Goal: Task Accomplishment & Management: Use online tool/utility

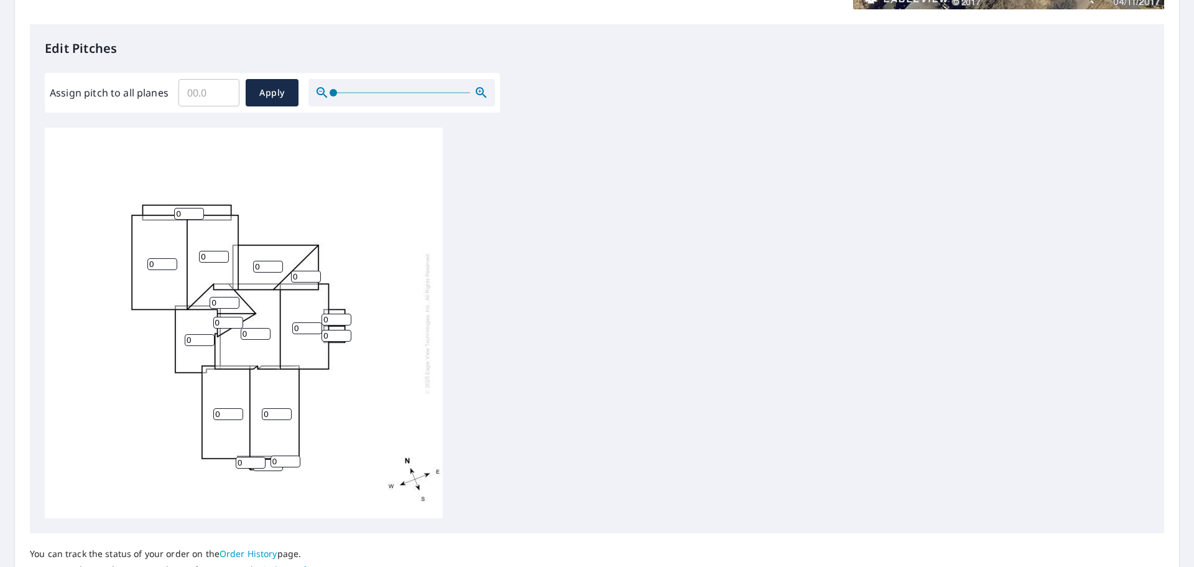
scroll to position [311, 0]
click at [198, 90] on input "Assign pitch to all planes" at bounding box center [209, 91] width 61 height 35
click at [185, 210] on input "0" at bounding box center [189, 213] width 30 height 12
click at [197, 209] on input "4" at bounding box center [189, 213] width 30 height 12
click at [198, 213] on input "3" at bounding box center [189, 213] width 30 height 12
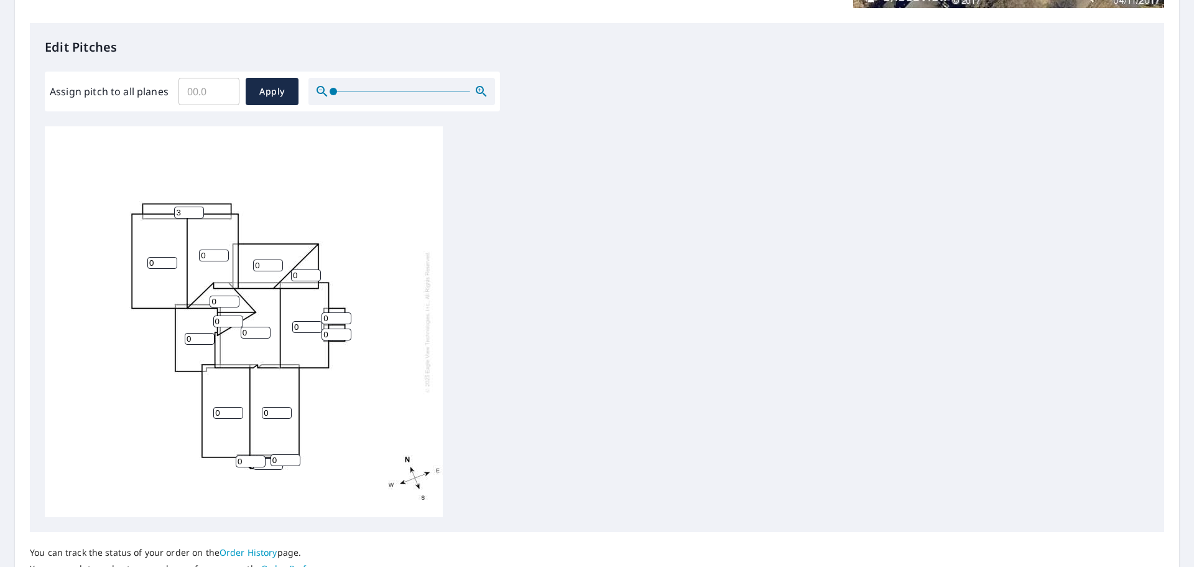
type input "2"
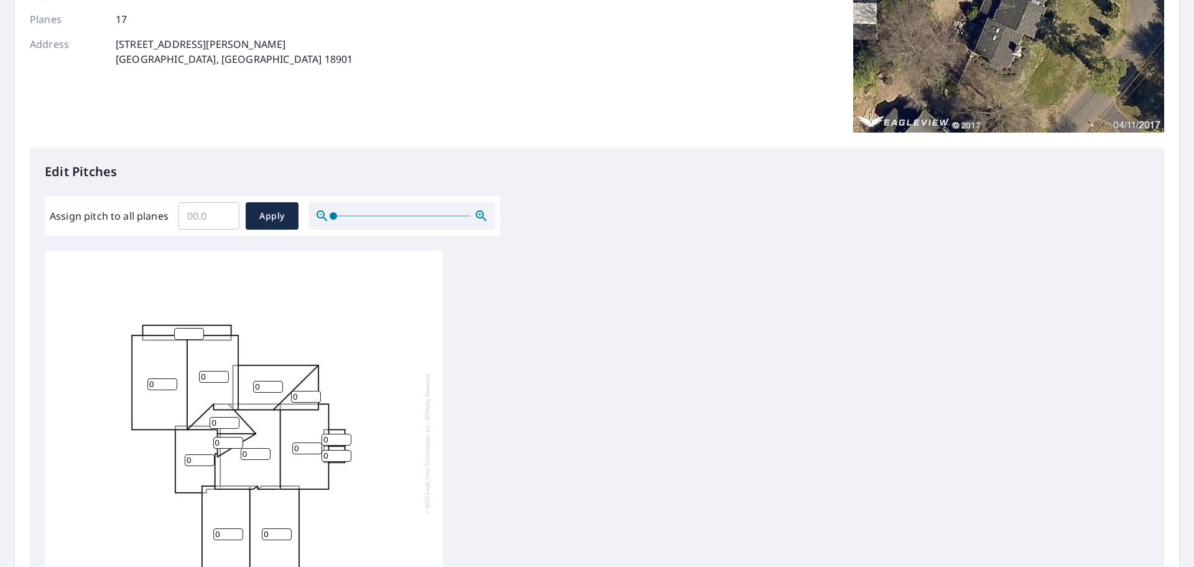
scroll to position [14, 0]
click at [163, 378] on input "0" at bounding box center [162, 384] width 30 height 12
type input "8"
click at [205, 371] on input "0" at bounding box center [214, 377] width 30 height 12
type input "8"
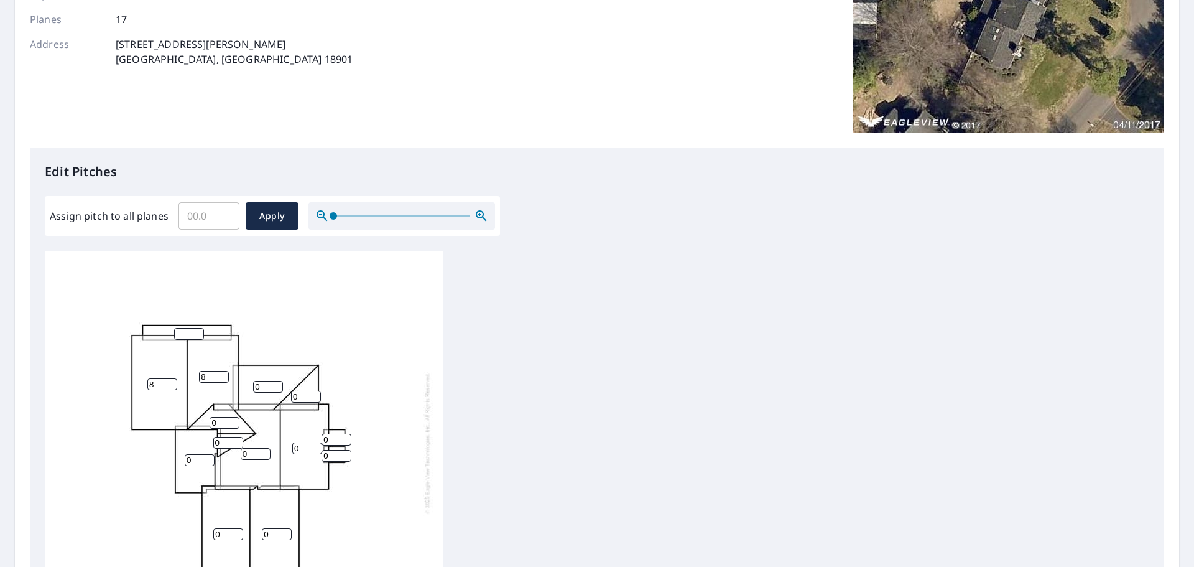
click at [187, 328] on input "number" at bounding box center [189, 334] width 30 height 12
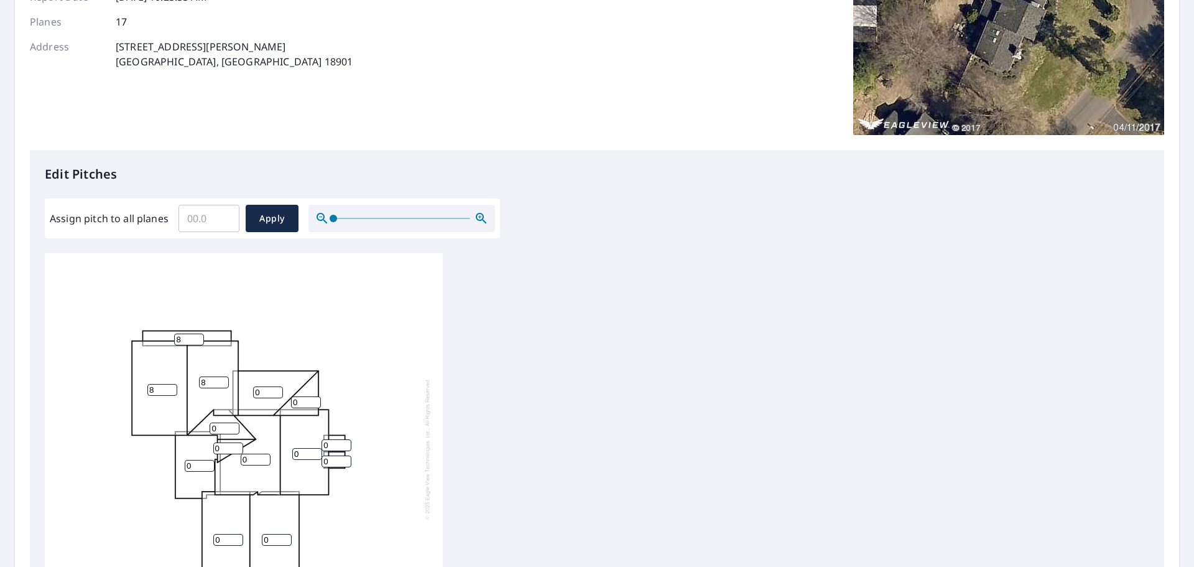
scroll to position [187, 0]
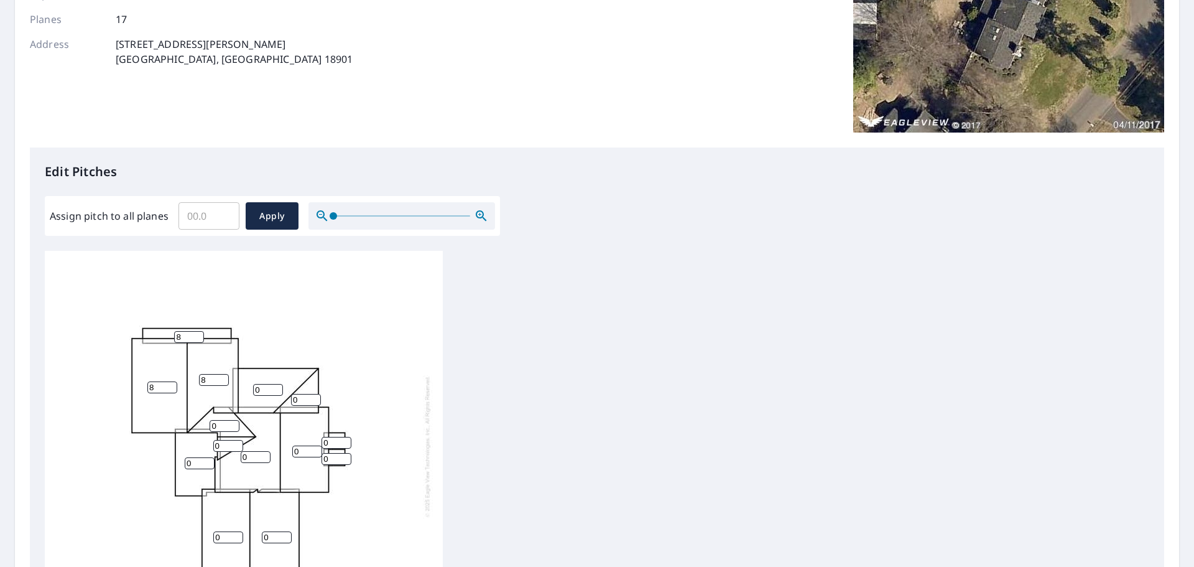
type input "8"
click at [263, 388] on input "0" at bounding box center [268, 390] width 30 height 12
type input "3"
click at [298, 400] on input "0" at bounding box center [306, 400] width 30 height 12
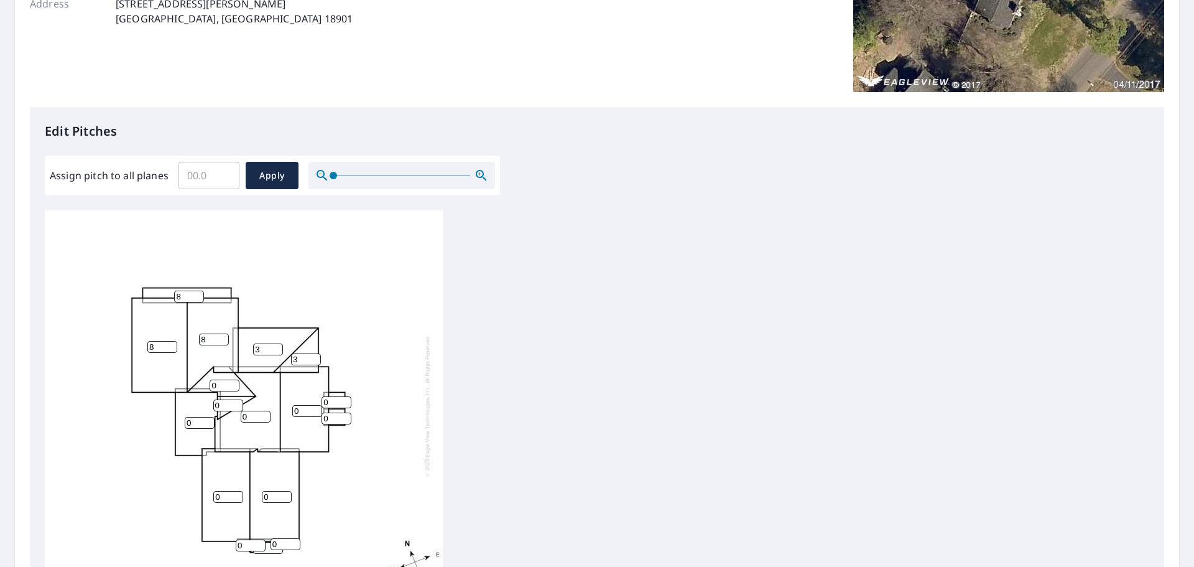
scroll to position [249, 0]
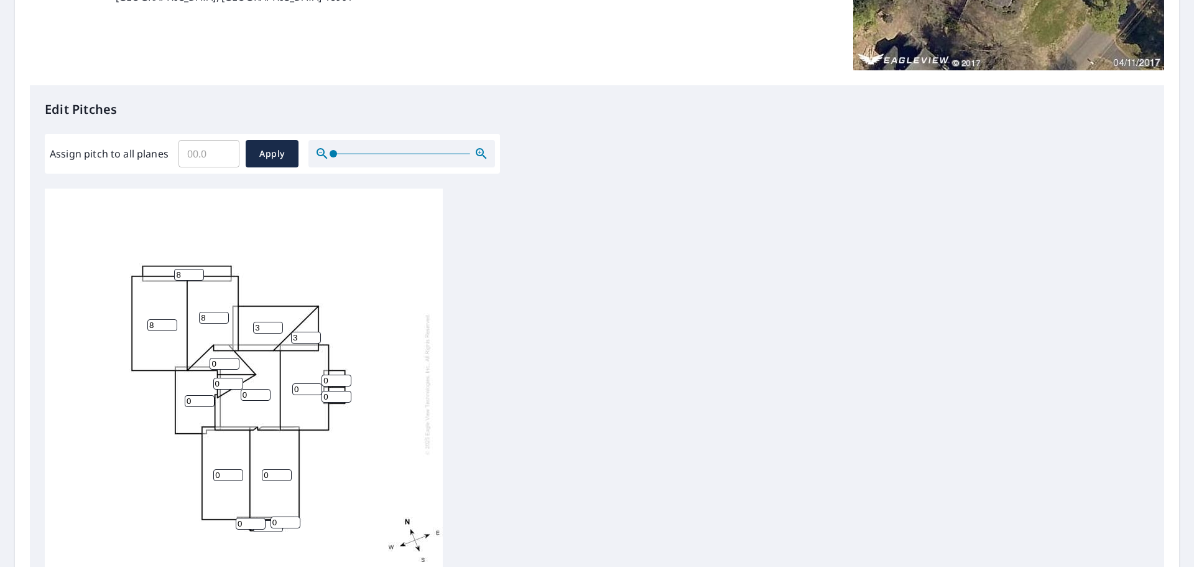
type input "3"
click at [219, 363] on input "0" at bounding box center [225, 364] width 30 height 12
type input "7"
click at [220, 378] on input "0" at bounding box center [228, 384] width 30 height 12
type input "7"
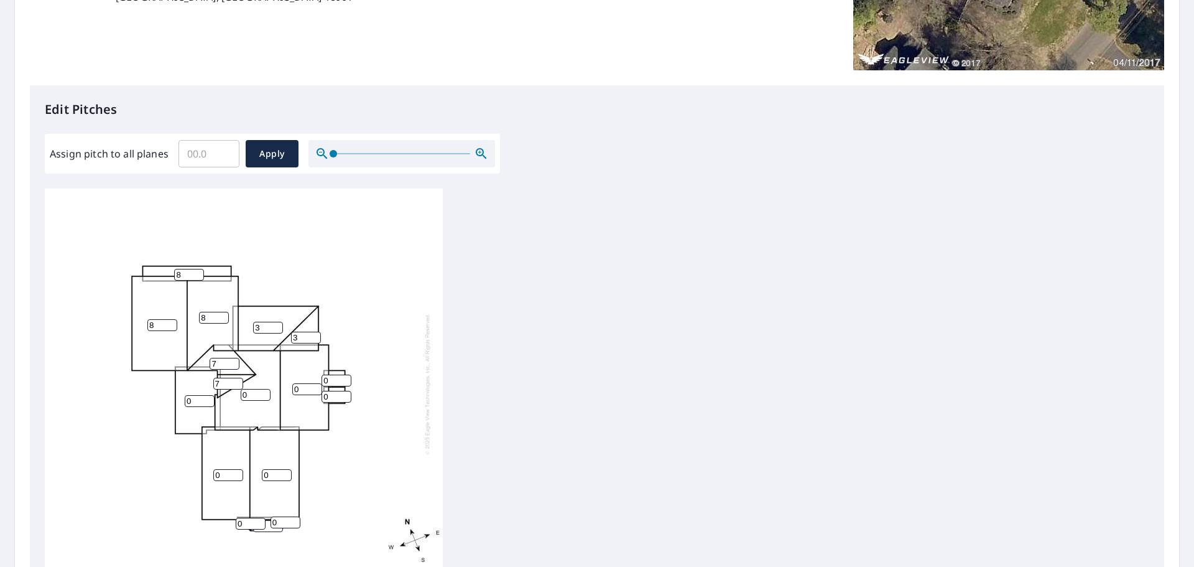
click at [193, 402] on input "0" at bounding box center [200, 401] width 30 height 12
type input "3"
click at [254, 396] on input "0" at bounding box center [256, 395] width 30 height 12
type input "7"
click at [304, 382] on div "8 0 0 7 0 8 3 3 8 7 3 7 0 0 0 0 0" at bounding box center [244, 384] width 398 height 391
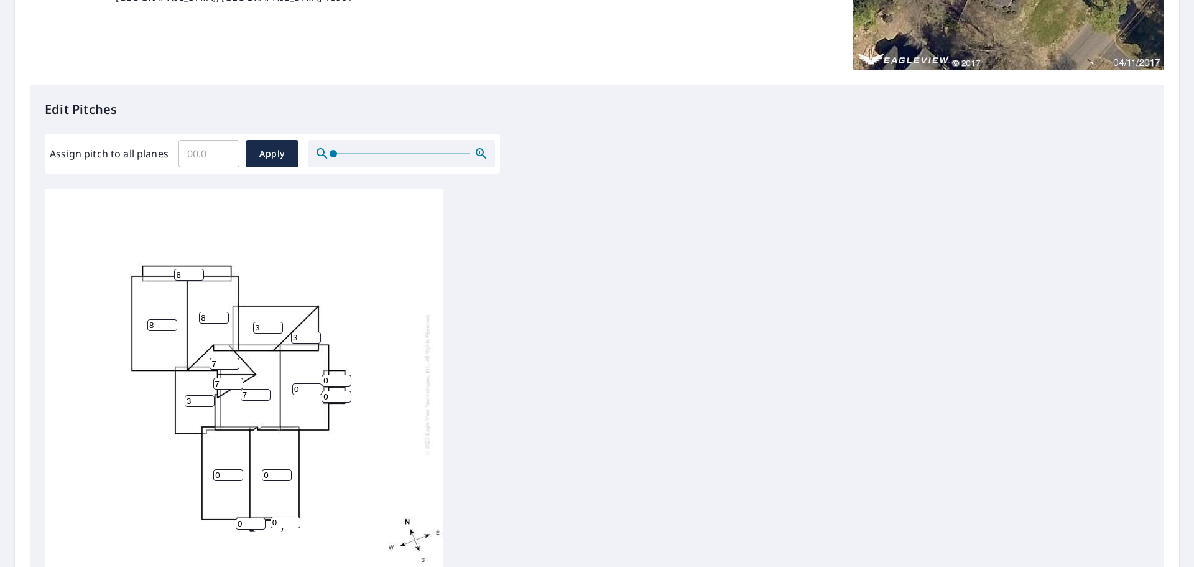
click at [299, 392] on input "0" at bounding box center [307, 389] width 30 height 12
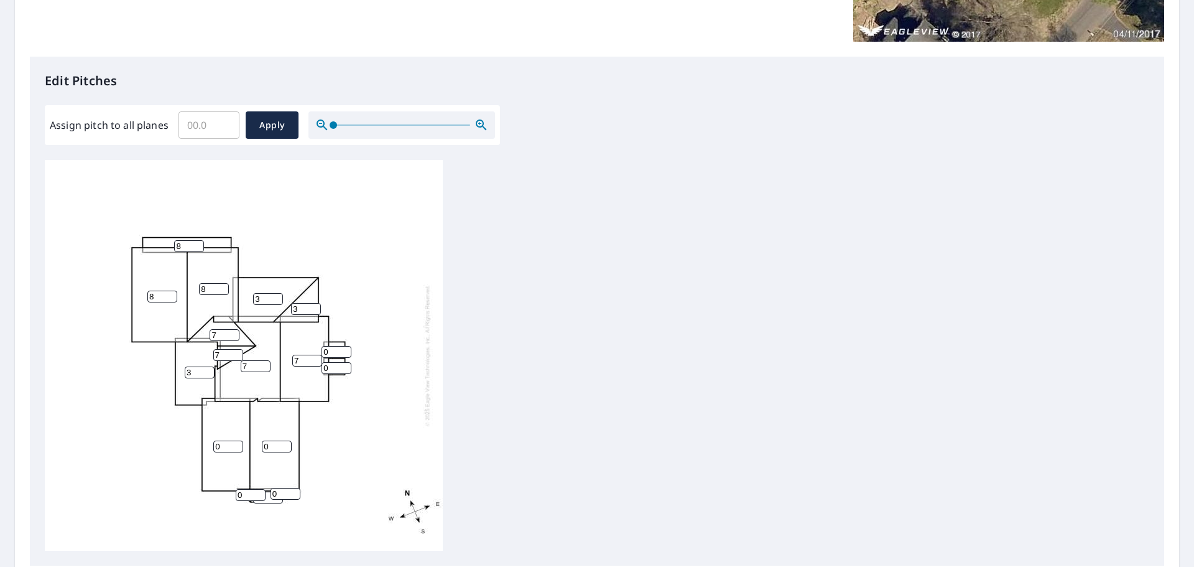
scroll to position [311, 0]
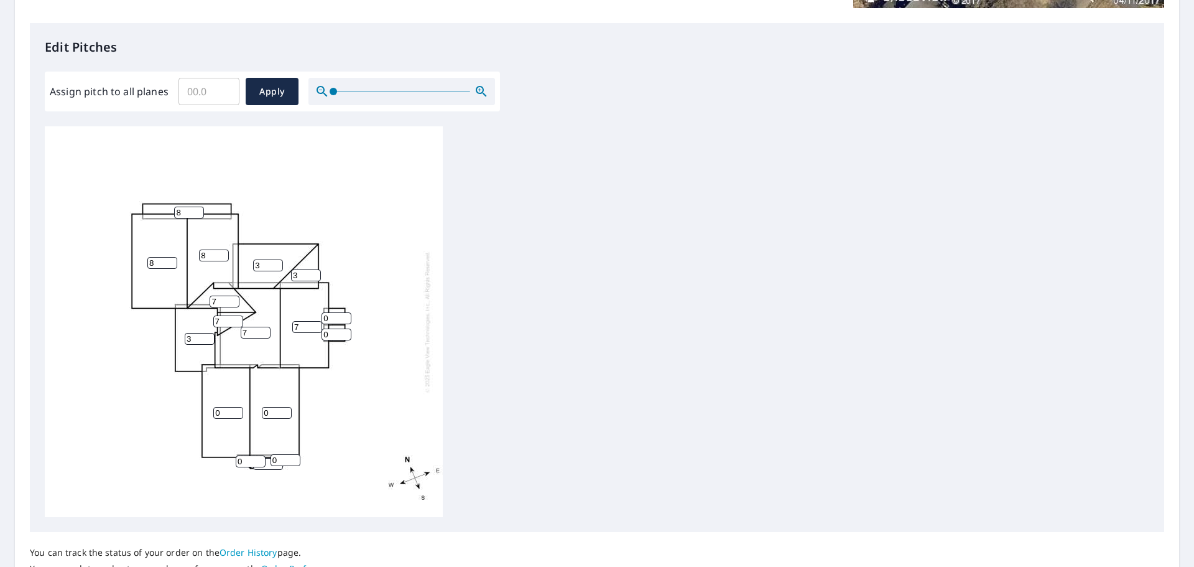
type input "7"
click at [331, 317] on input "0" at bounding box center [337, 318] width 30 height 12
type input "7"
click at [330, 334] on input "0" at bounding box center [337, 334] width 30 height 12
type input "7"
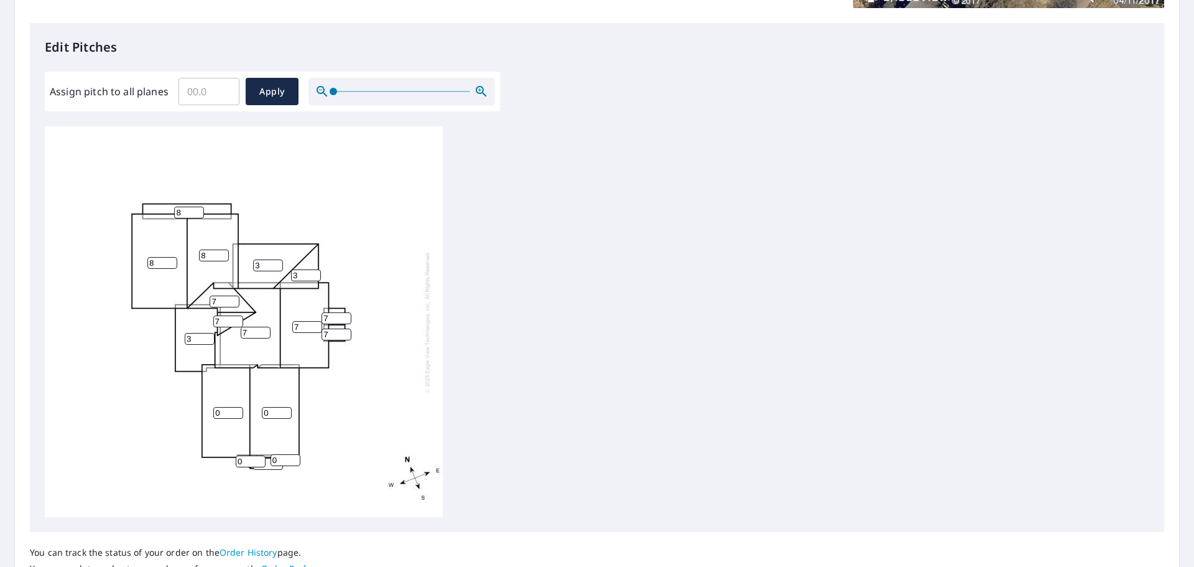
click at [223, 412] on input "0" at bounding box center [228, 413] width 30 height 12
type input "3"
click at [269, 412] on input "0" at bounding box center [277, 413] width 30 height 12
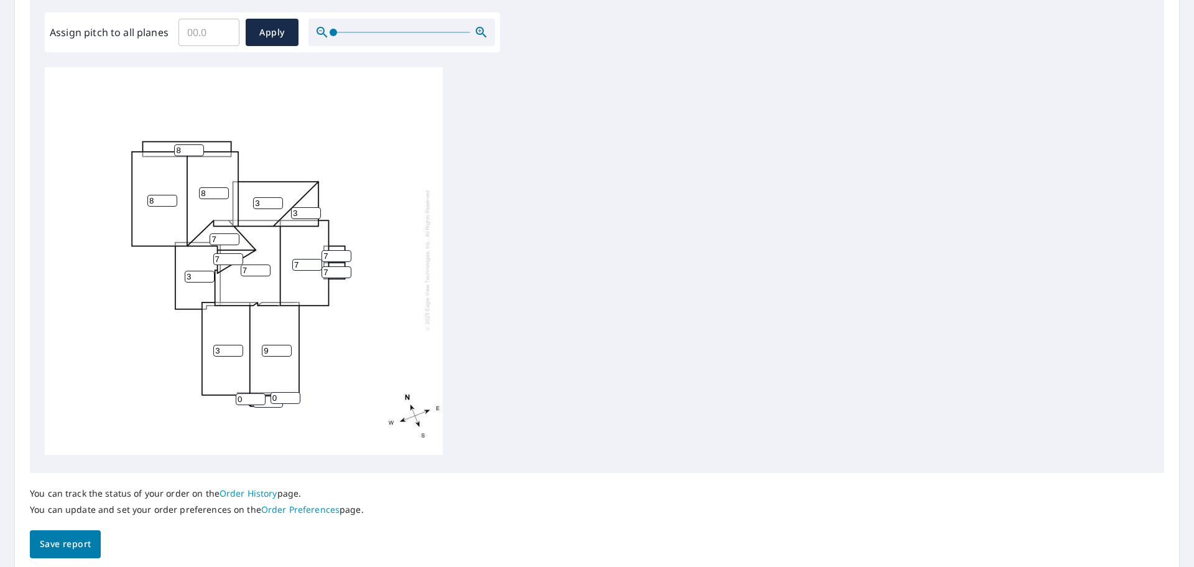
scroll to position [418, 0]
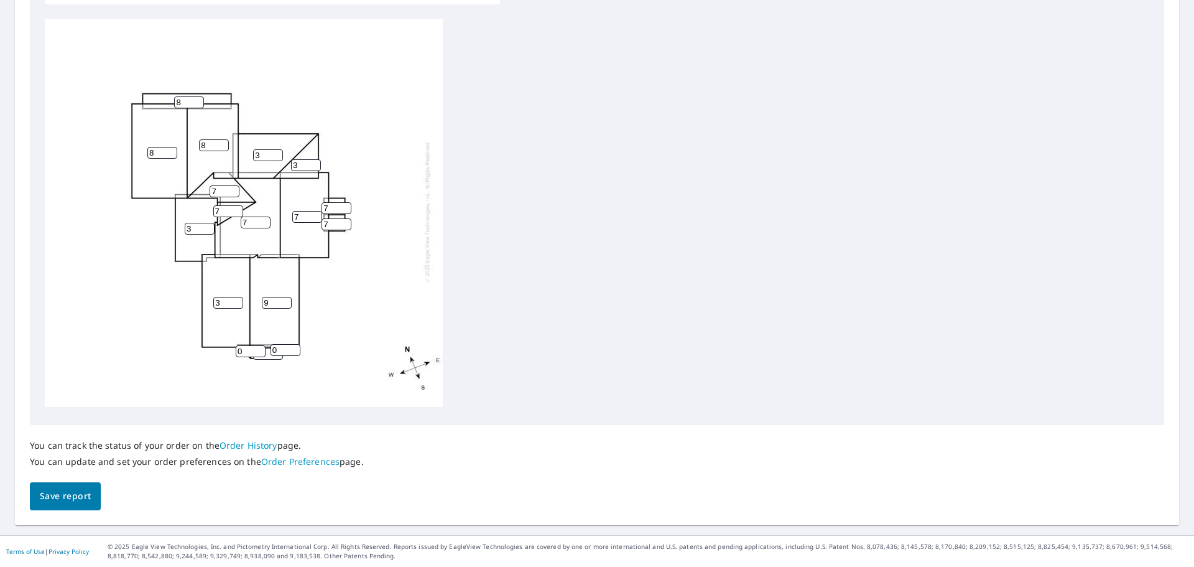
type input "9"
click at [266, 348] on input "0" at bounding box center [268, 354] width 30 height 12
click at [281, 344] on input "0" at bounding box center [286, 350] width 30 height 12
click at [243, 345] on input "0" at bounding box center [251, 351] width 30 height 12
click at [284, 344] on input "0" at bounding box center [286, 350] width 30 height 12
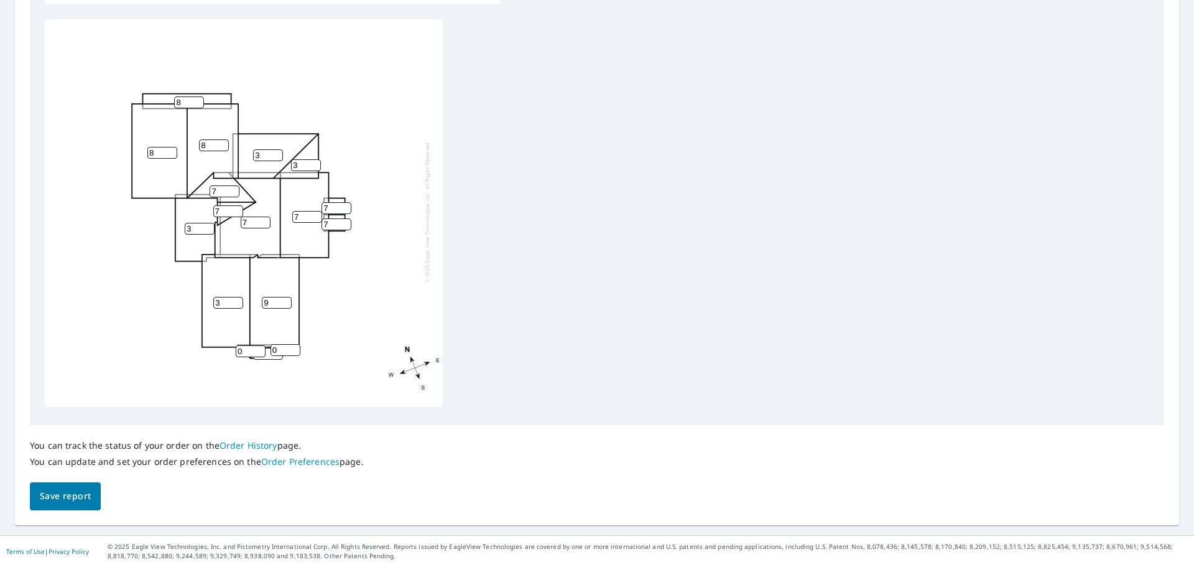
click at [242, 345] on input "0" at bounding box center [251, 351] width 30 height 12
click at [284, 344] on input "0" at bounding box center [286, 350] width 30 height 12
click at [247, 345] on input "0" at bounding box center [251, 351] width 30 height 12
type input "8"
click at [279, 344] on input "0" at bounding box center [286, 350] width 30 height 12
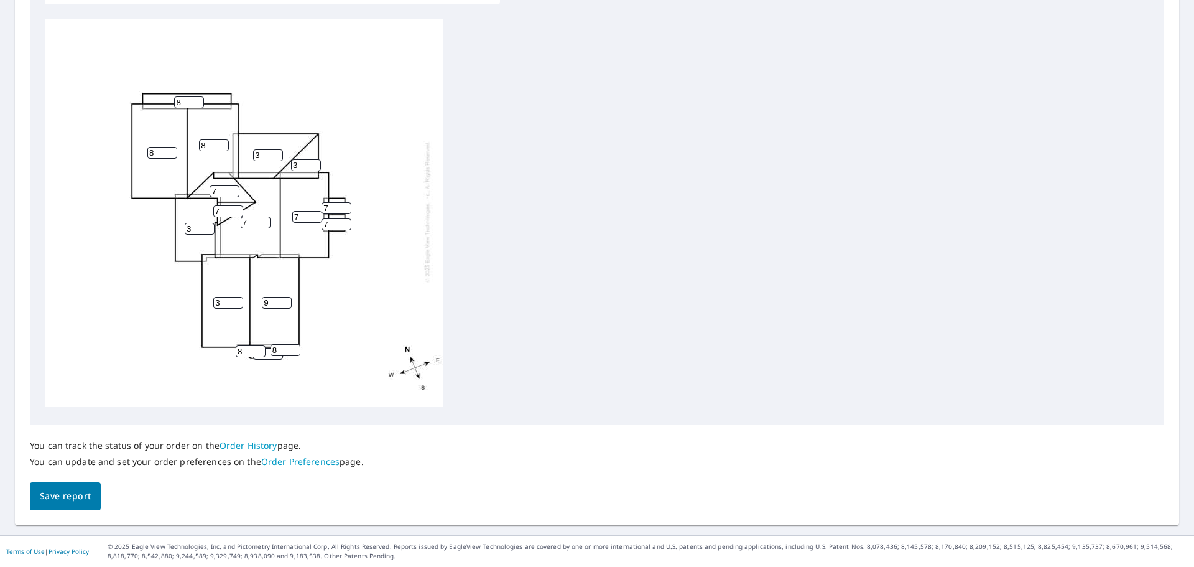
type input "8"
click at [268, 348] on input "0" at bounding box center [268, 354] width 30 height 12
type input "8"
click at [68, 496] on span "Save report" at bounding box center [65, 496] width 51 height 16
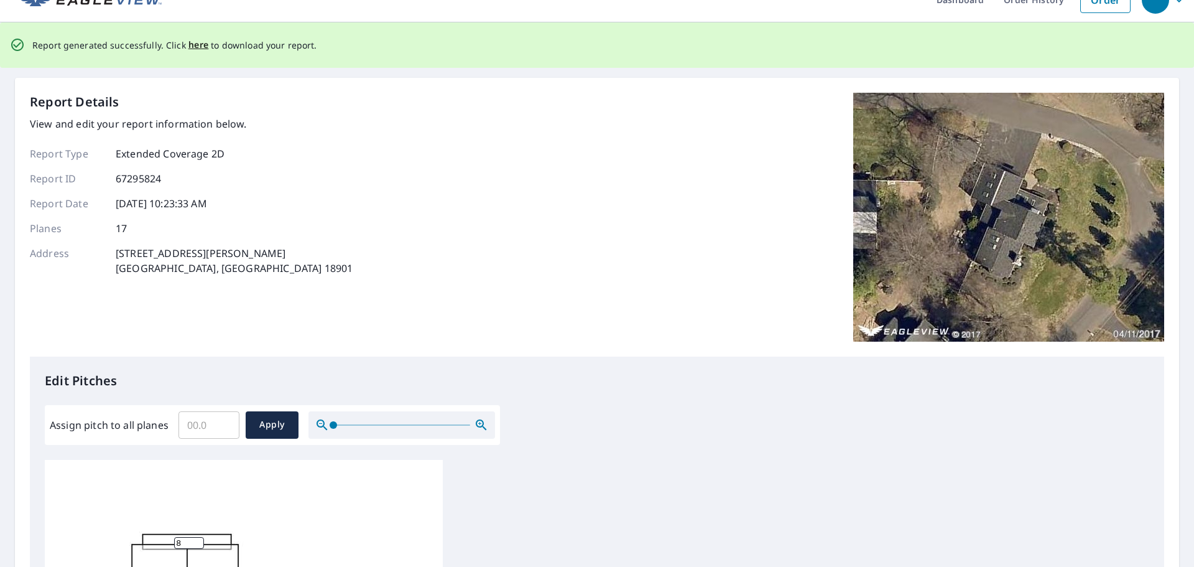
scroll to position [0, 0]
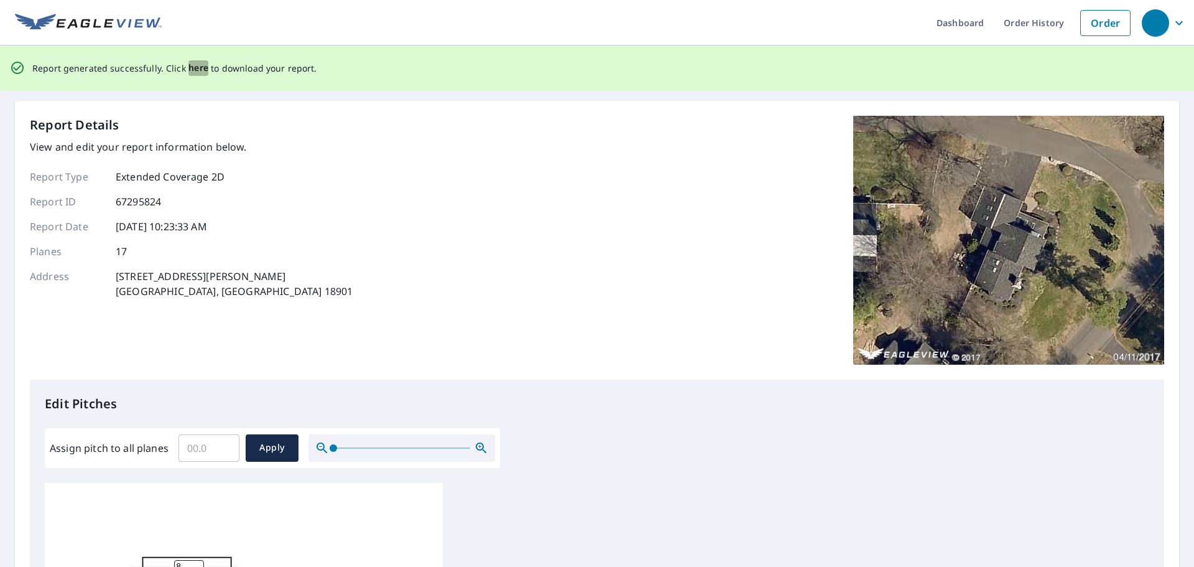
click at [200, 65] on span "here" at bounding box center [199, 68] width 21 height 16
